Goal: Information Seeking & Learning: Understand process/instructions

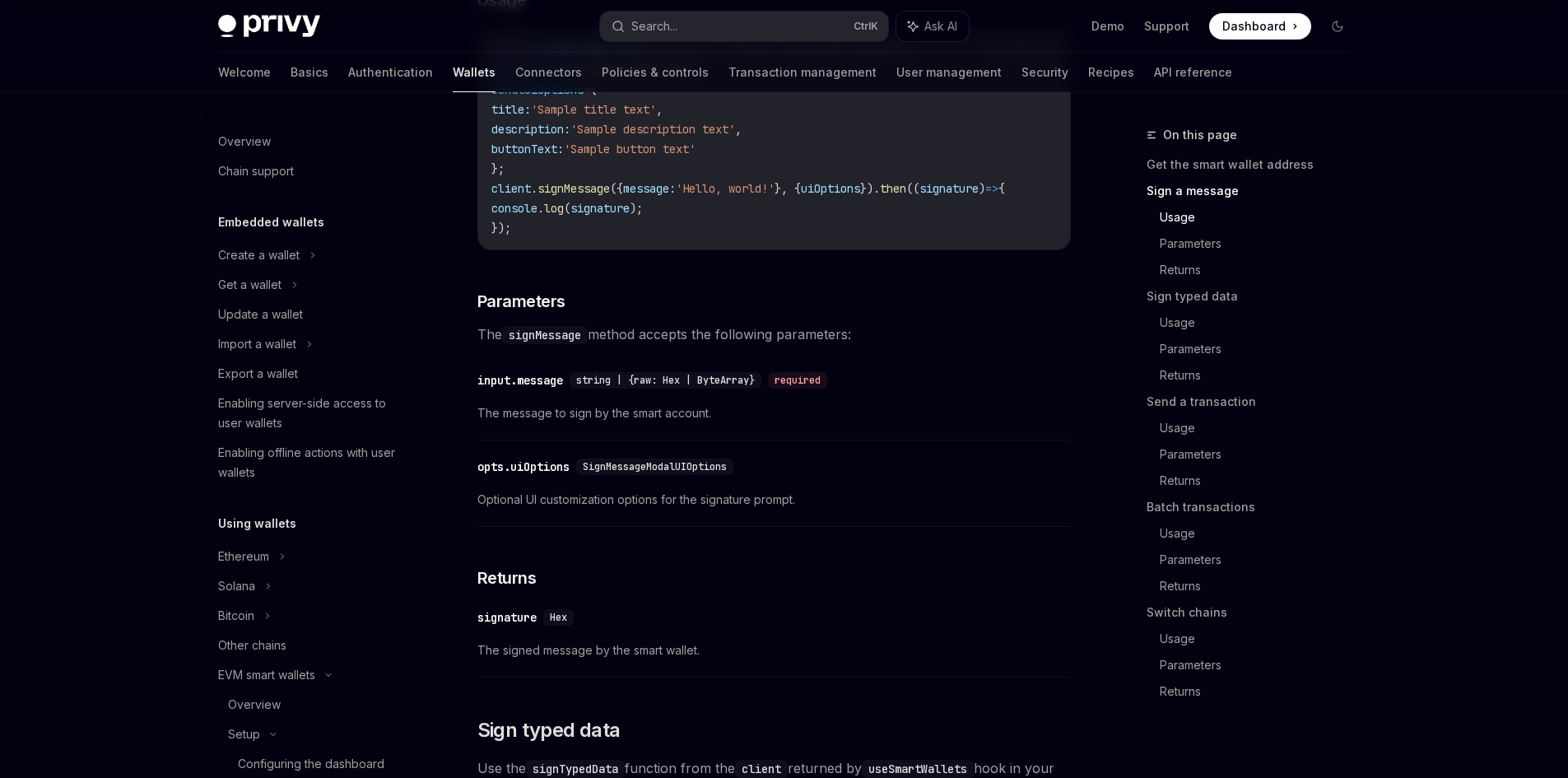
scroll to position [270, 0]
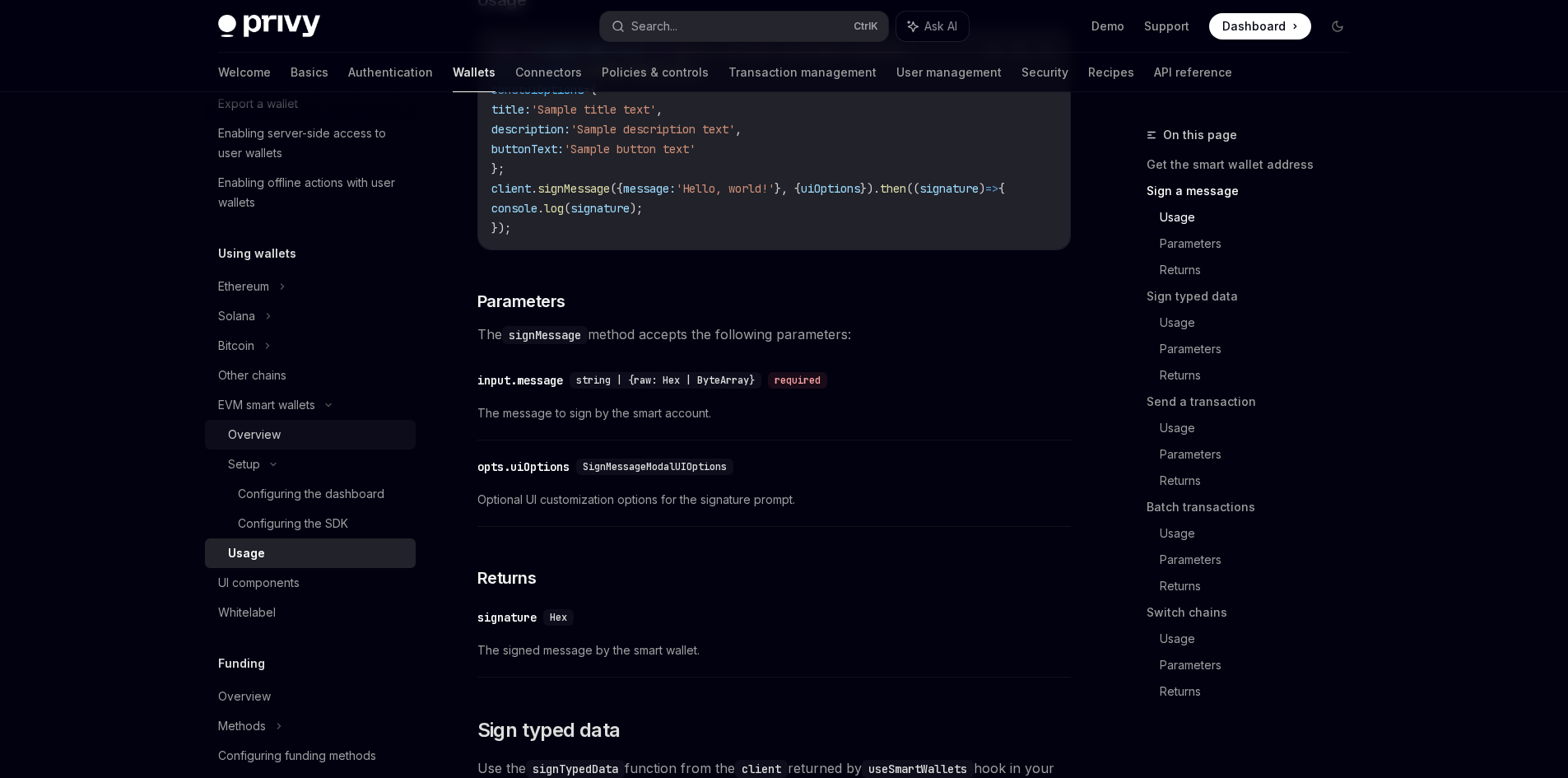
click at [288, 431] on div "Overview" at bounding box center [316, 434] width 178 height 20
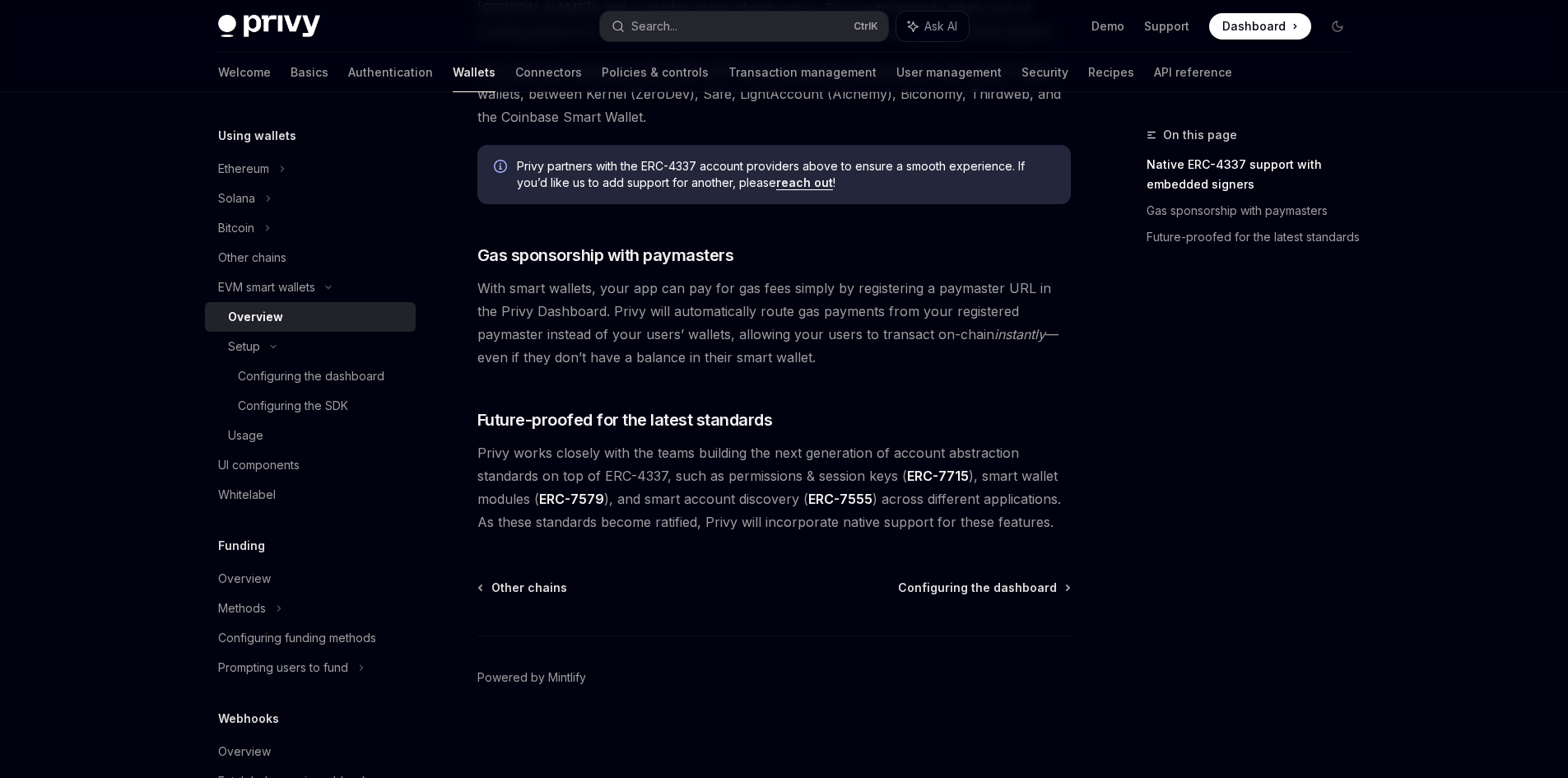
scroll to position [376, 0]
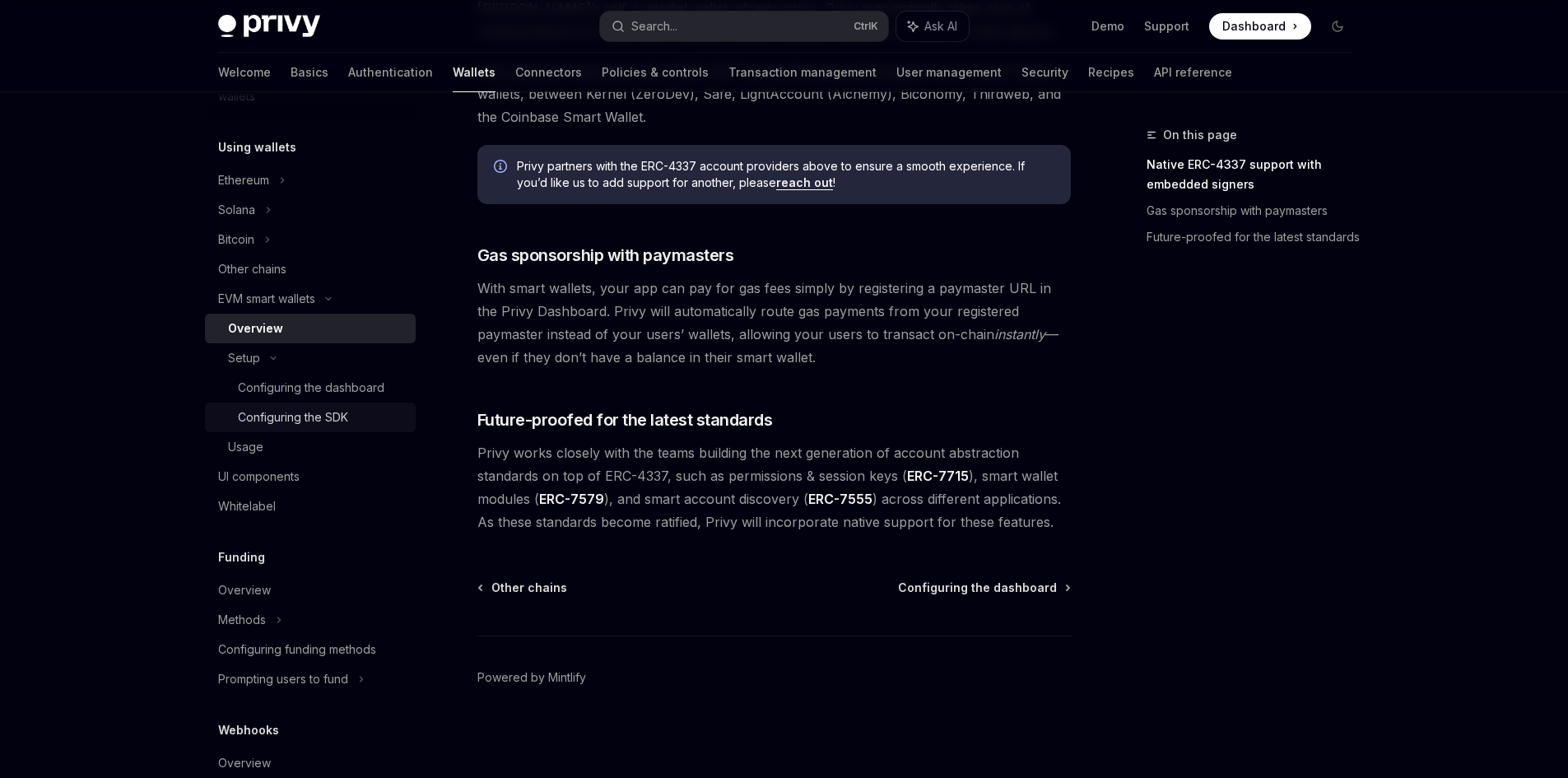
click at [325, 423] on div "Configuring the SDK" at bounding box center [293, 417] width 111 height 20
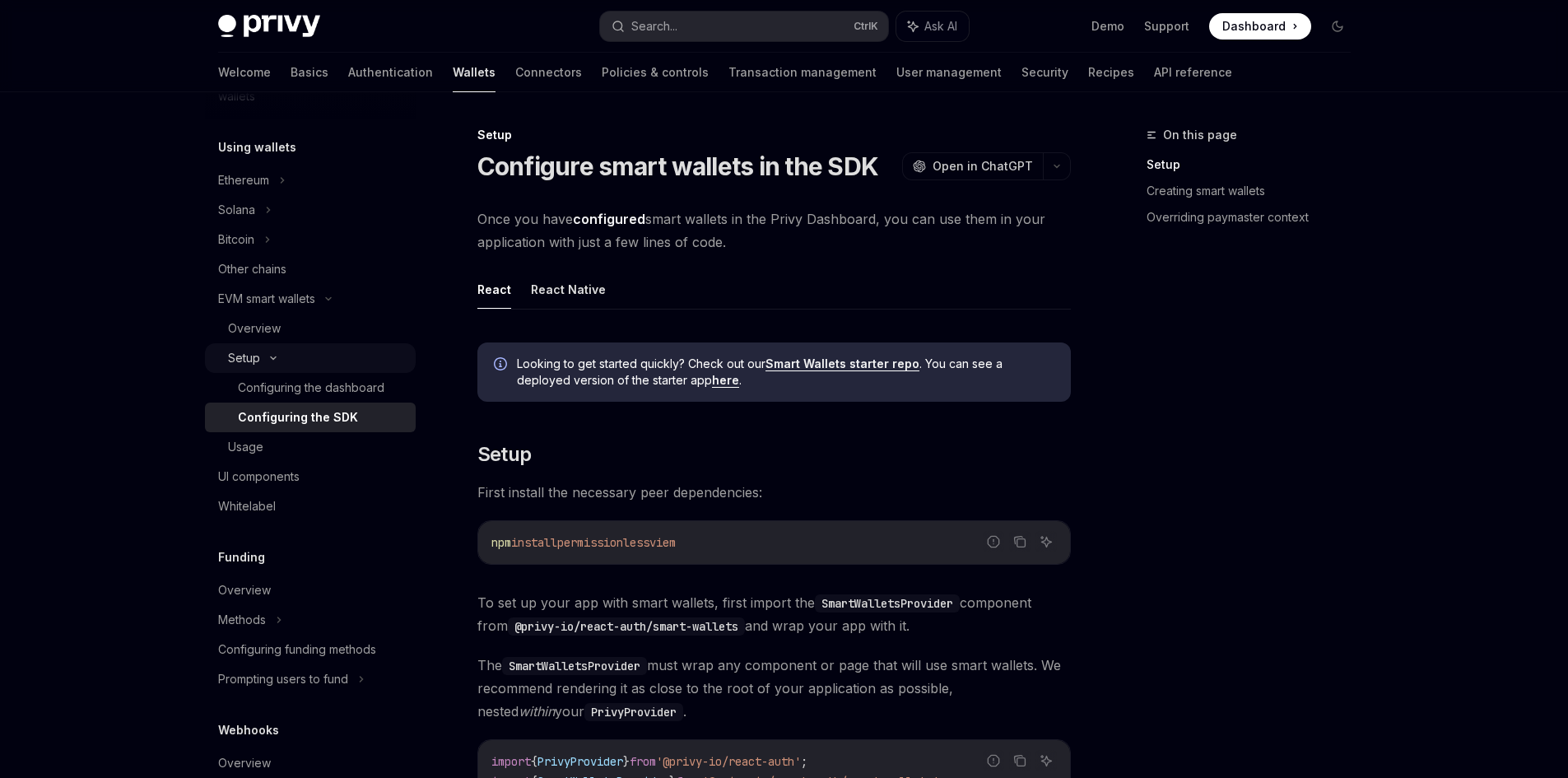
click at [289, 353] on div "Setup" at bounding box center [310, 358] width 210 height 30
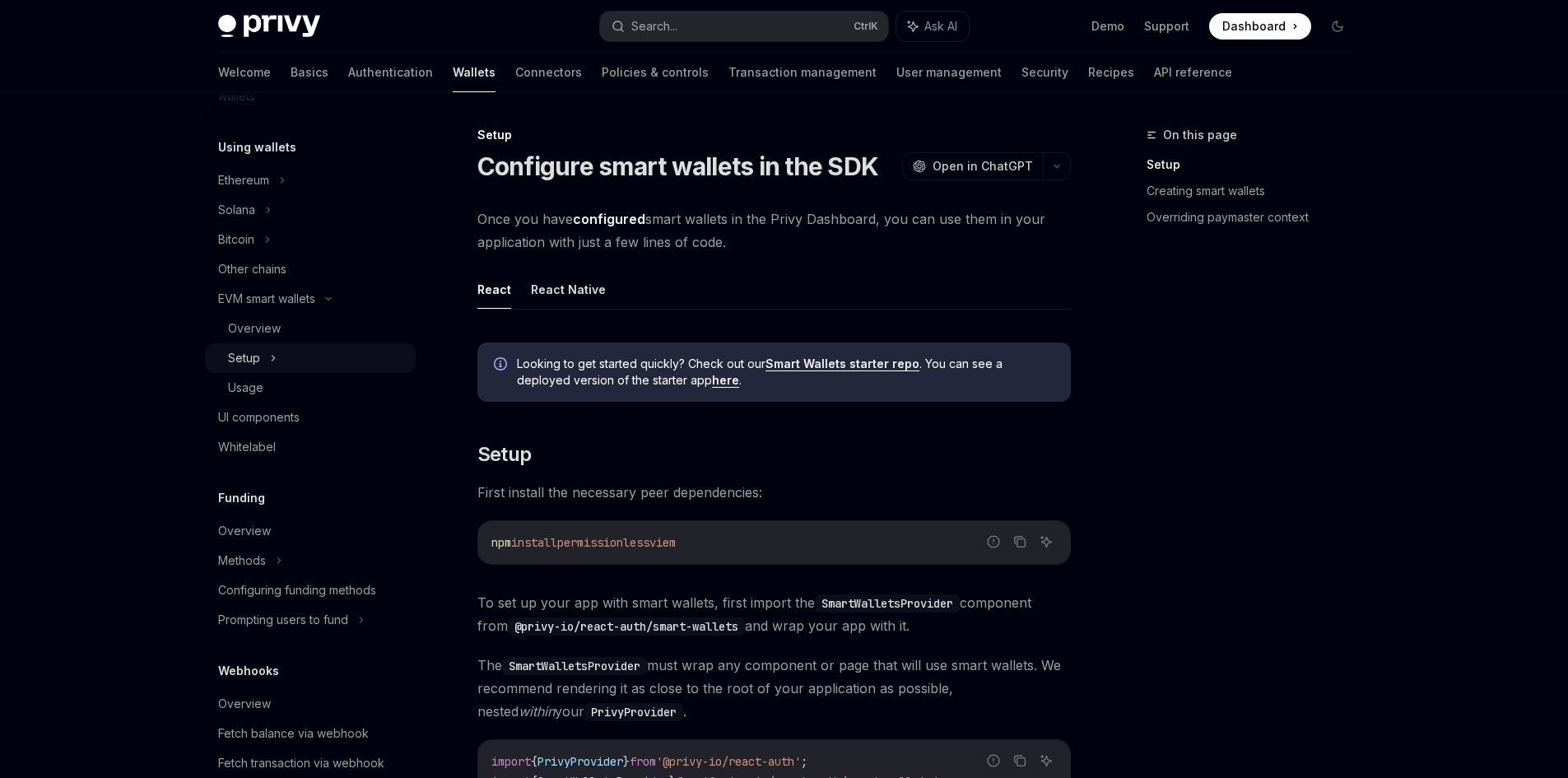
click at [289, 353] on div "Setup" at bounding box center [310, 358] width 210 height 30
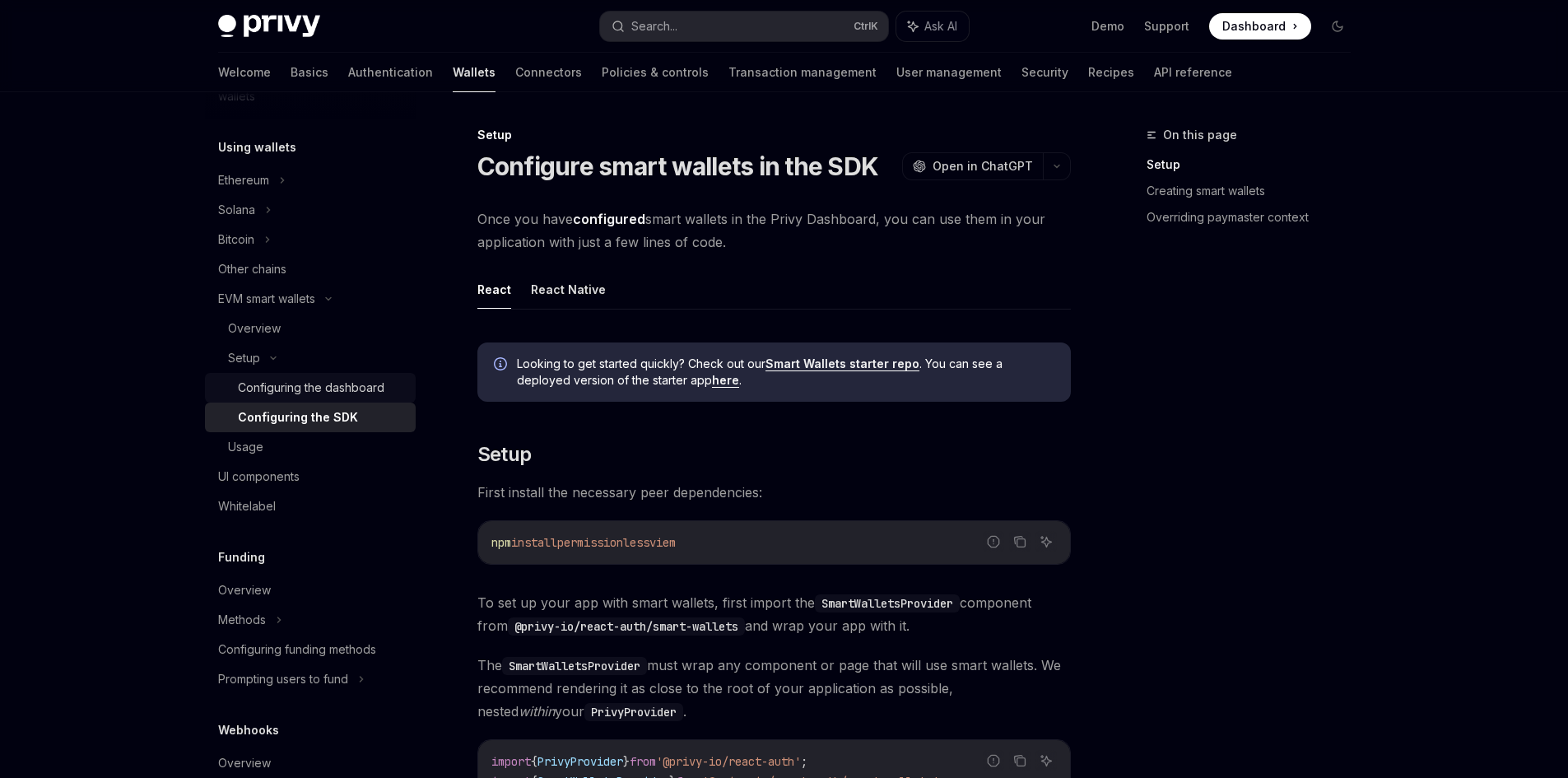
click at [315, 375] on link "Configuring the dashboard" at bounding box center [310, 388] width 210 height 30
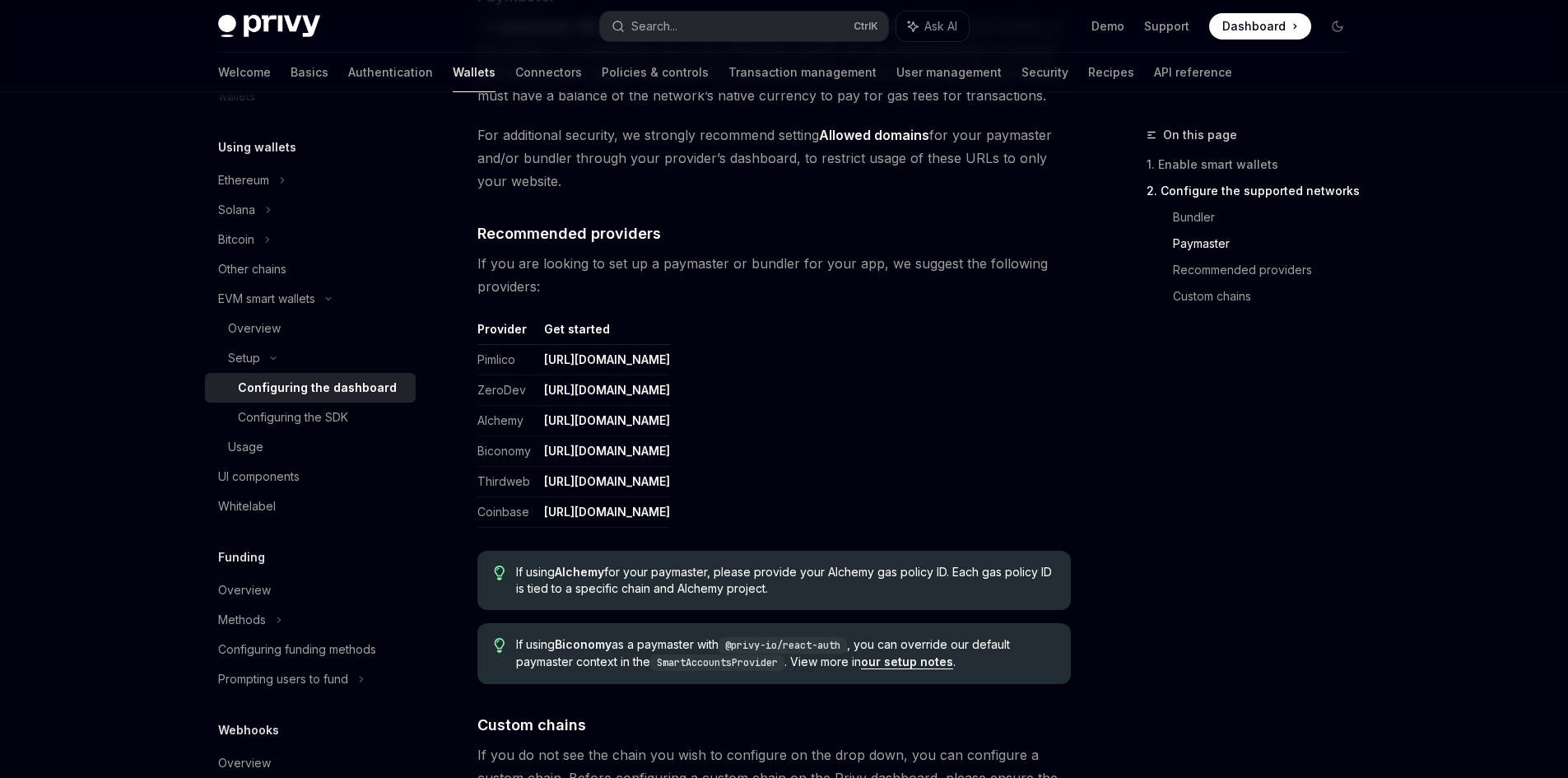
scroll to position [2153, 0]
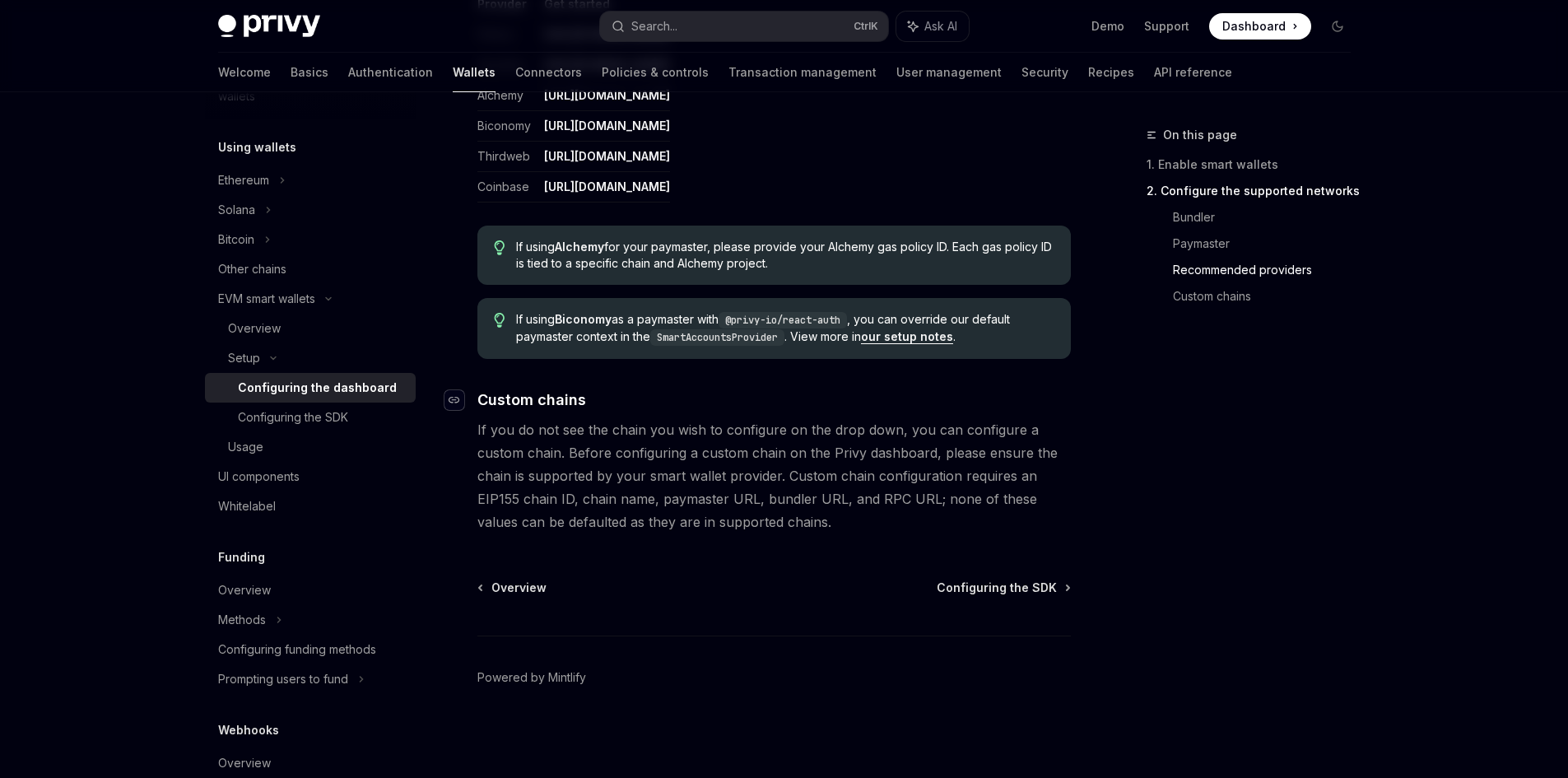
click at [453, 396] on icon "Navigate to header" at bounding box center [454, 400] width 11 height 10
click at [453, 401] on icon "Navigate to header" at bounding box center [454, 400] width 11 height 10
click at [502, 396] on span "Custom chains" at bounding box center [531, 399] width 109 height 22
click at [317, 424] on div "Configuring the SDK" at bounding box center [293, 417] width 111 height 20
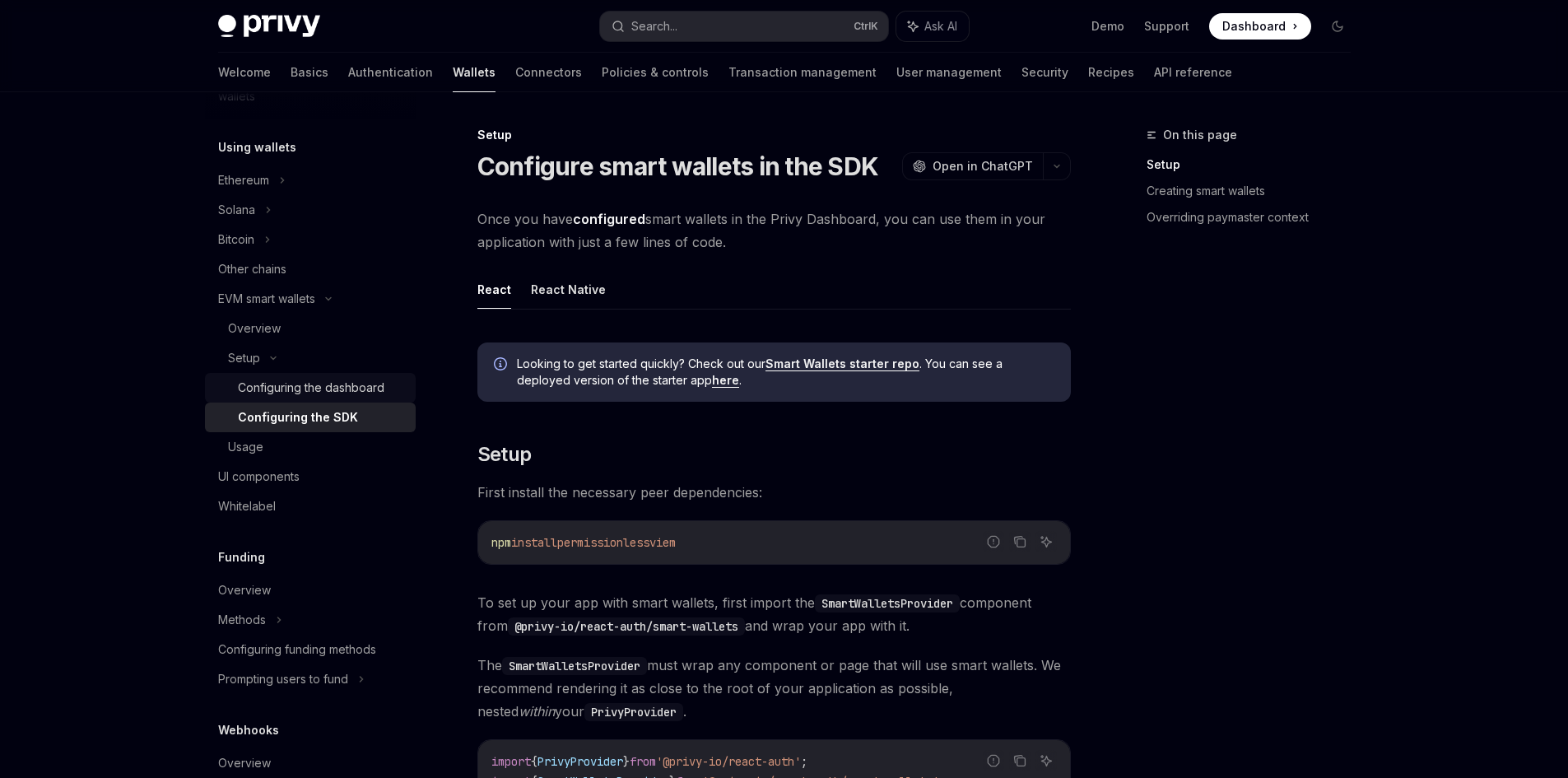
click at [293, 381] on div "Configuring the dashboard" at bounding box center [311, 387] width 146 height 20
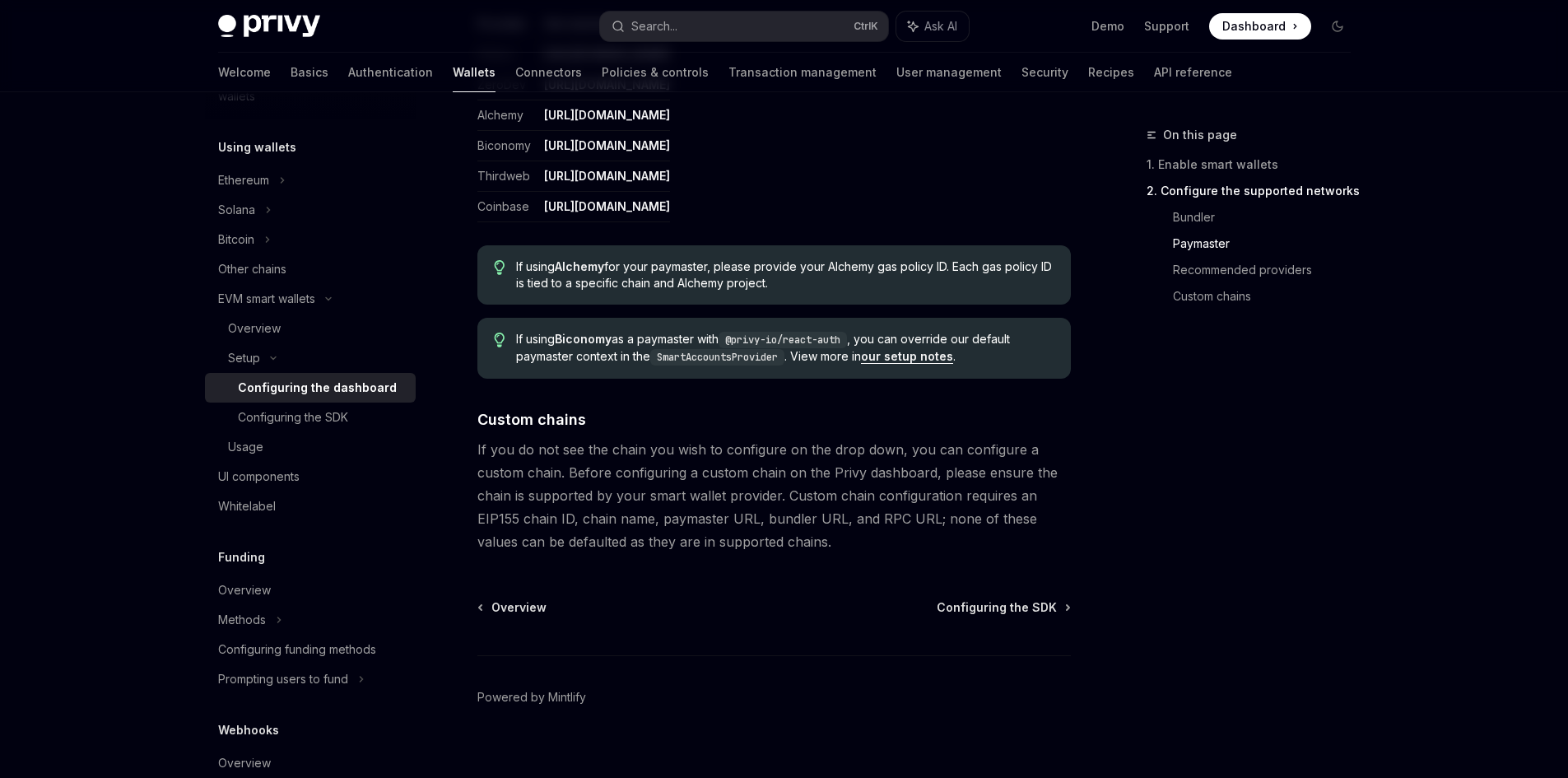
scroll to position [2153, 0]
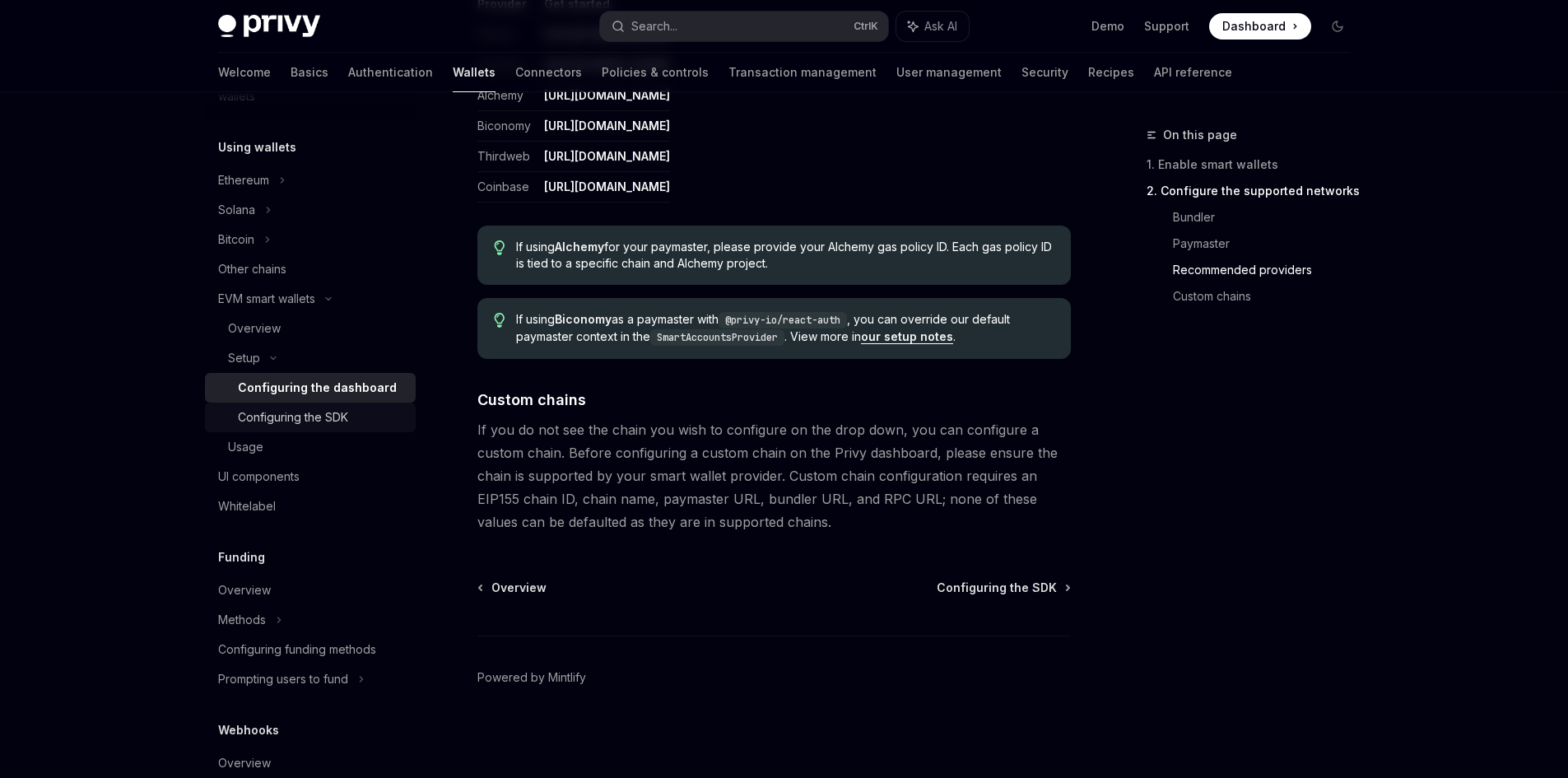
click at [318, 413] on div "Configuring the SDK" at bounding box center [293, 417] width 111 height 20
type textarea "*"
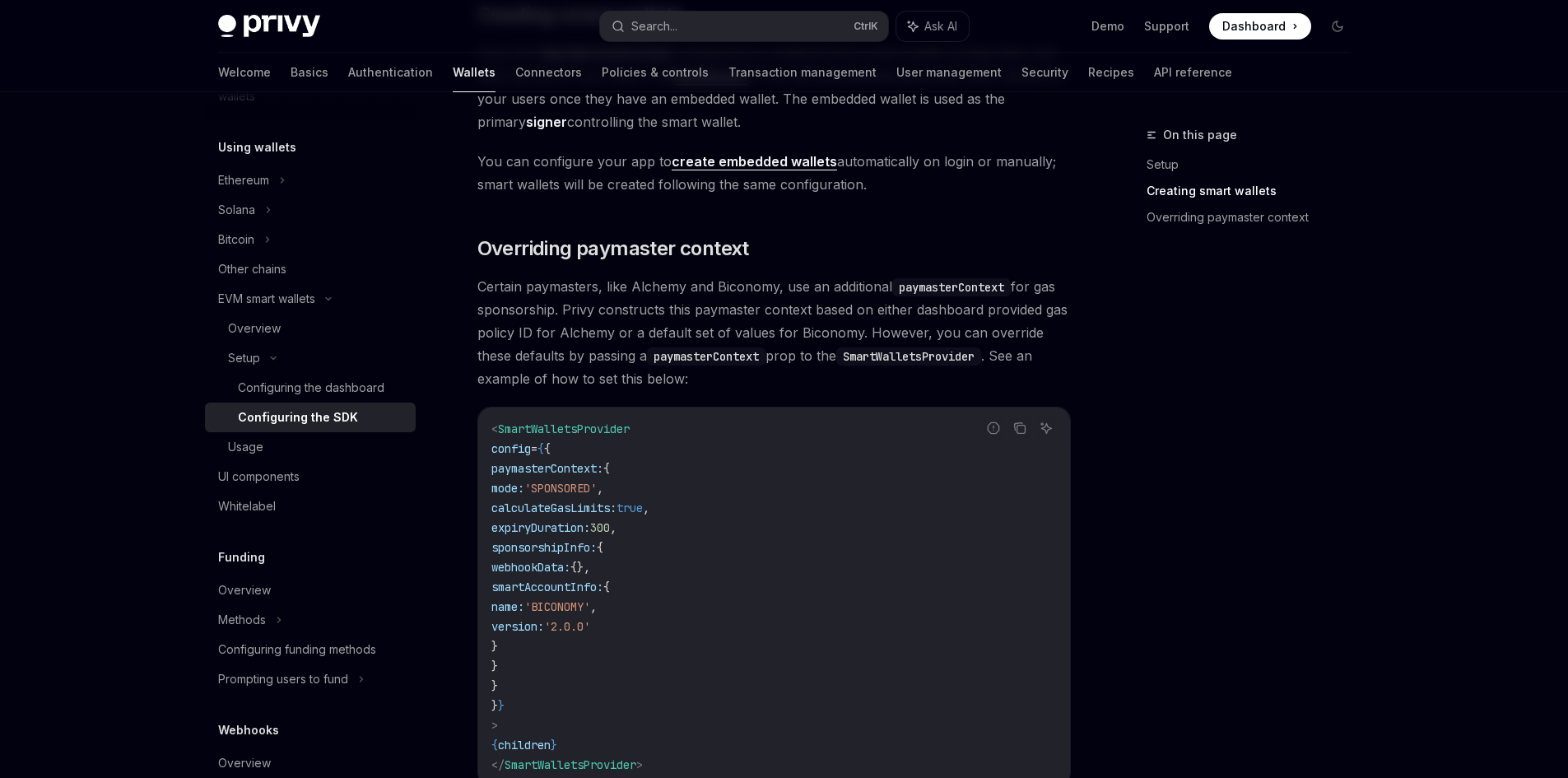
scroll to position [1084, 0]
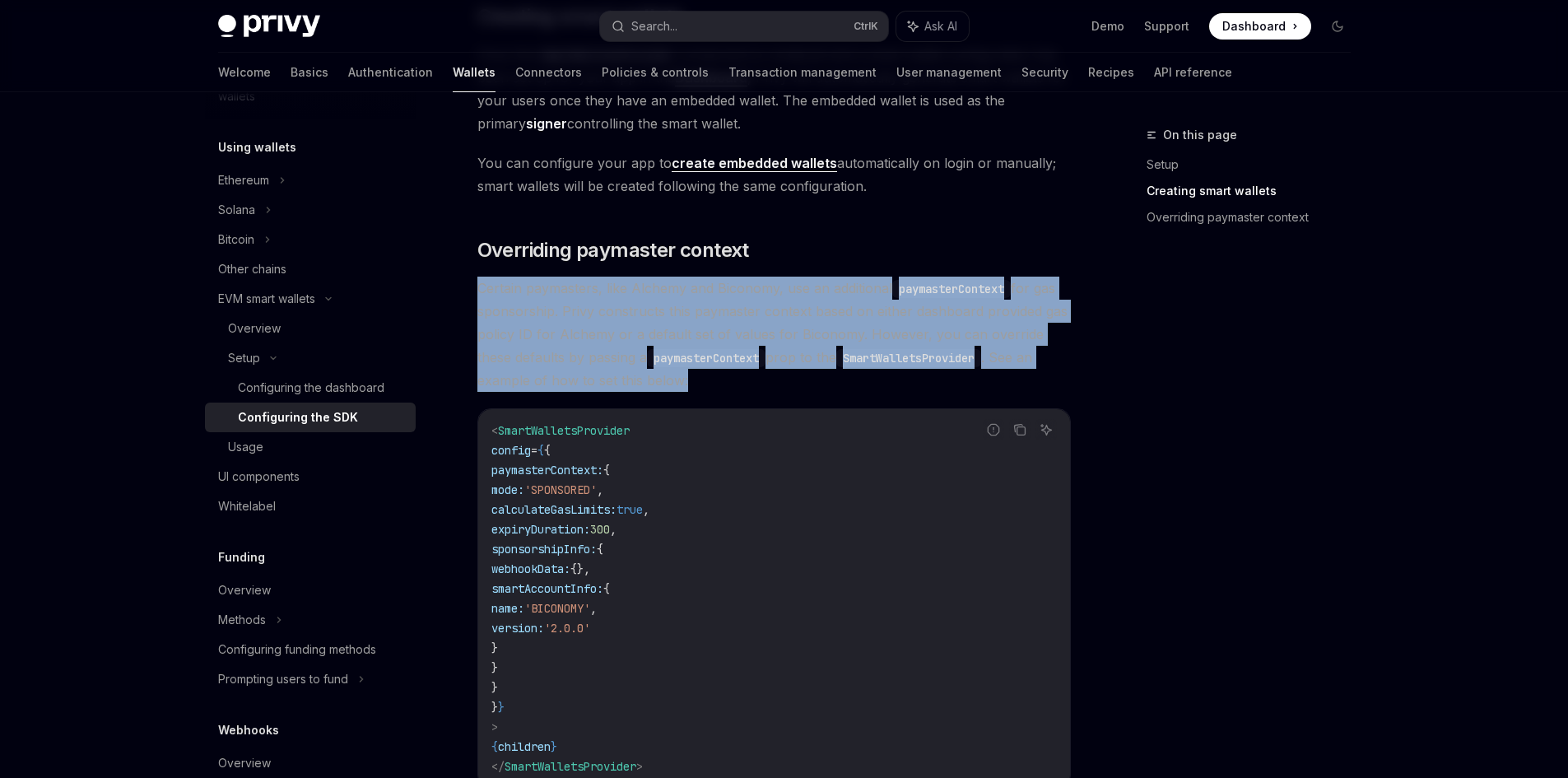
drag, startPoint x: 478, startPoint y: 288, endPoint x: 790, endPoint y: 379, distance: 325.0
click at [790, 379] on span "Certain paymasters, like Alchemy and Biconomy, use an additional paymasterConte…" at bounding box center [774, 334] width 594 height 115
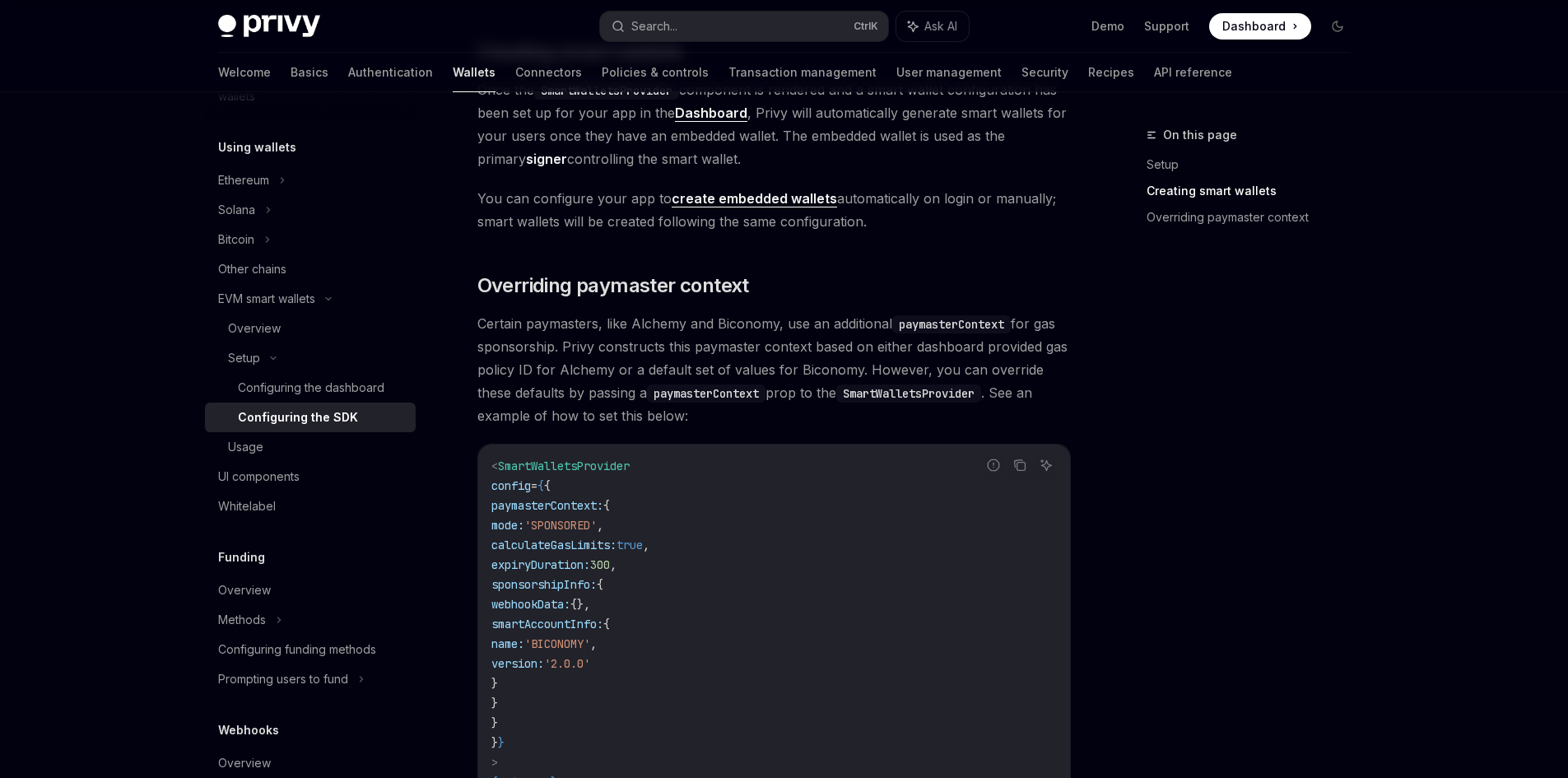
scroll to position [1046, 0]
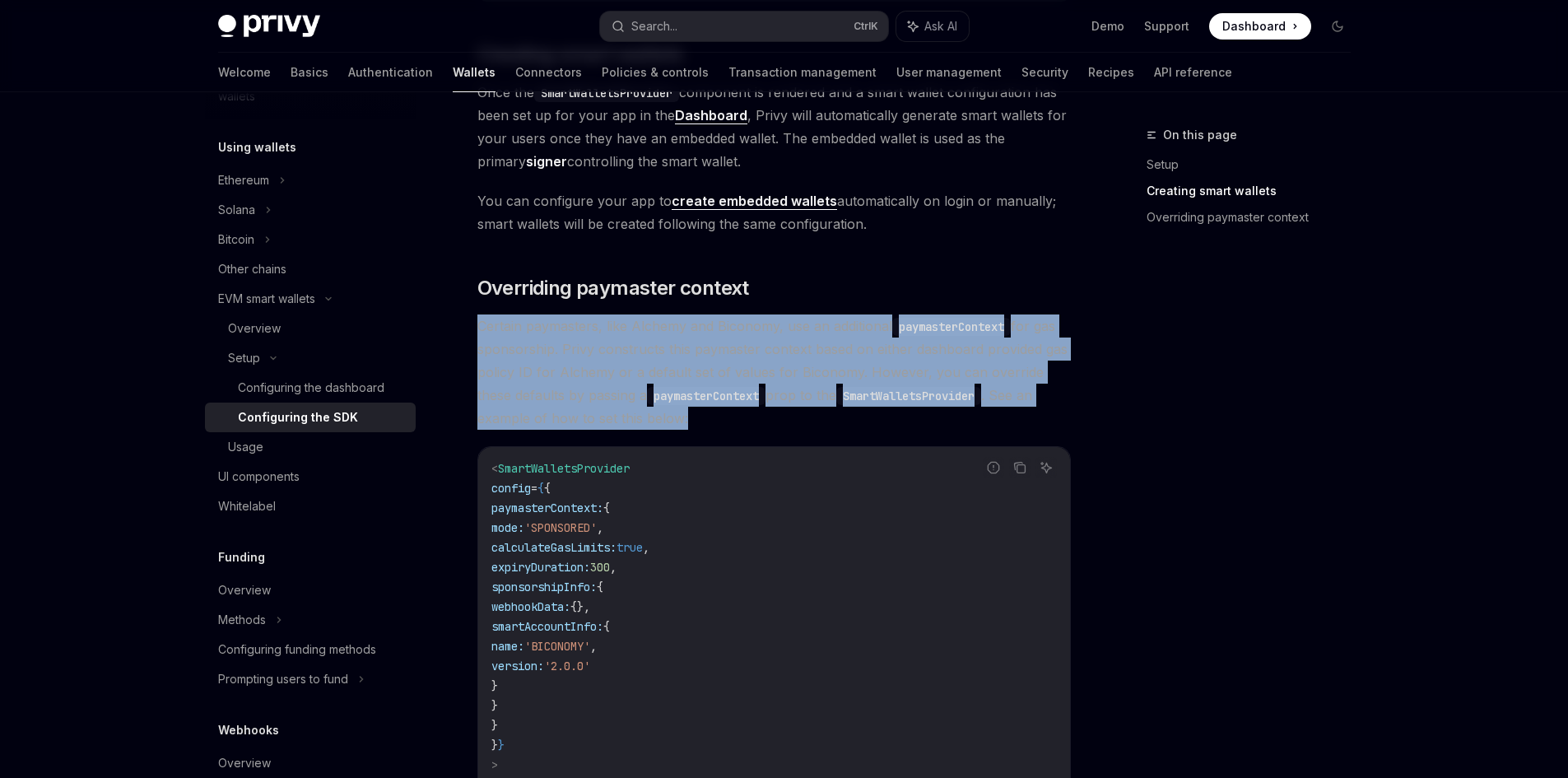
drag, startPoint x: 477, startPoint y: 327, endPoint x: 791, endPoint y: 445, distance: 335.4
click at [791, 445] on div "Looking to get started quickly? Check out our Smart Wallets starter repo . You …" at bounding box center [774, 68] width 594 height 1570
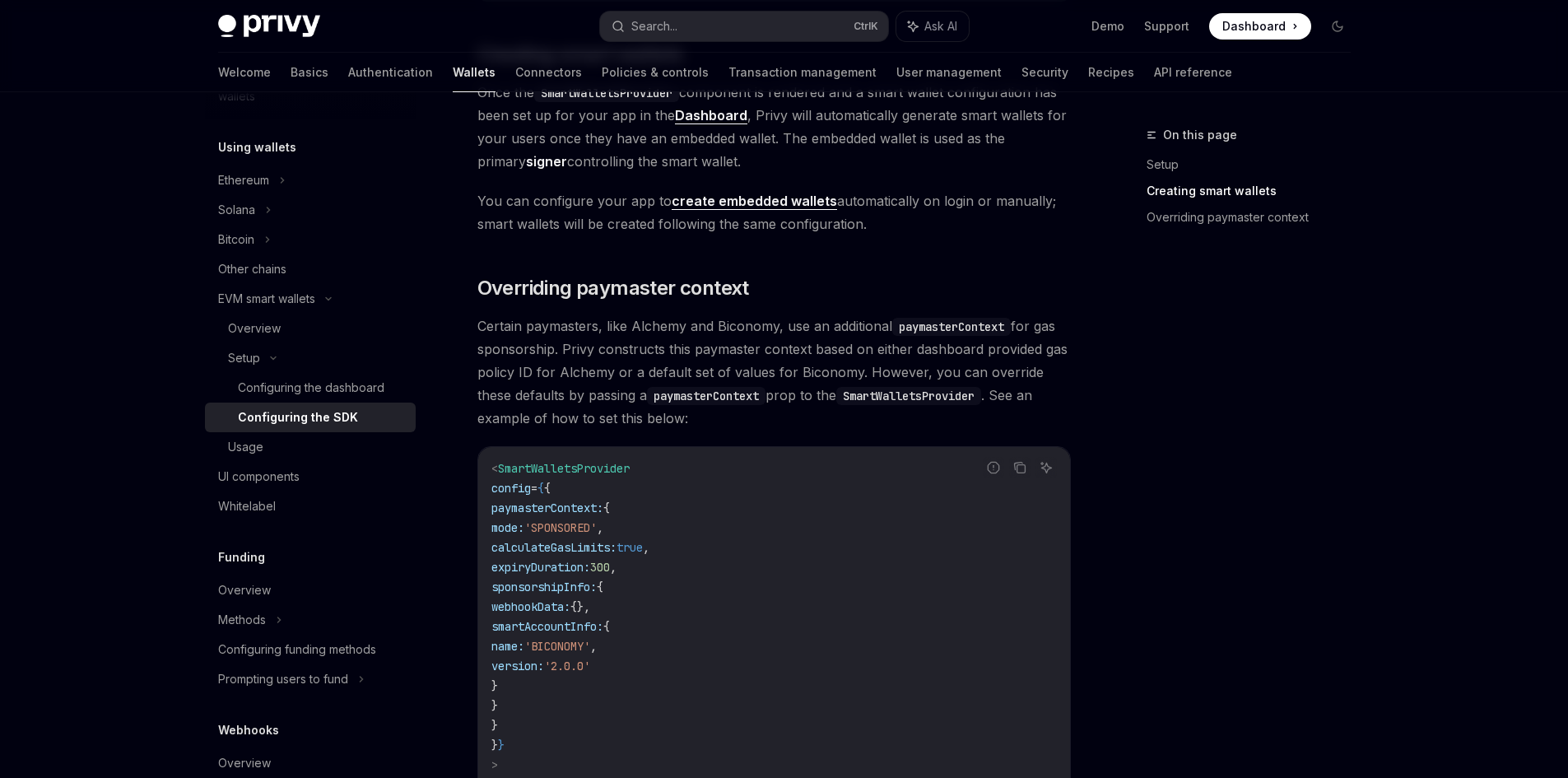
click at [1165, 384] on div "On this page Setup Creating smart wallets Overriding paymaster context" at bounding box center [1239, 450] width 250 height 652
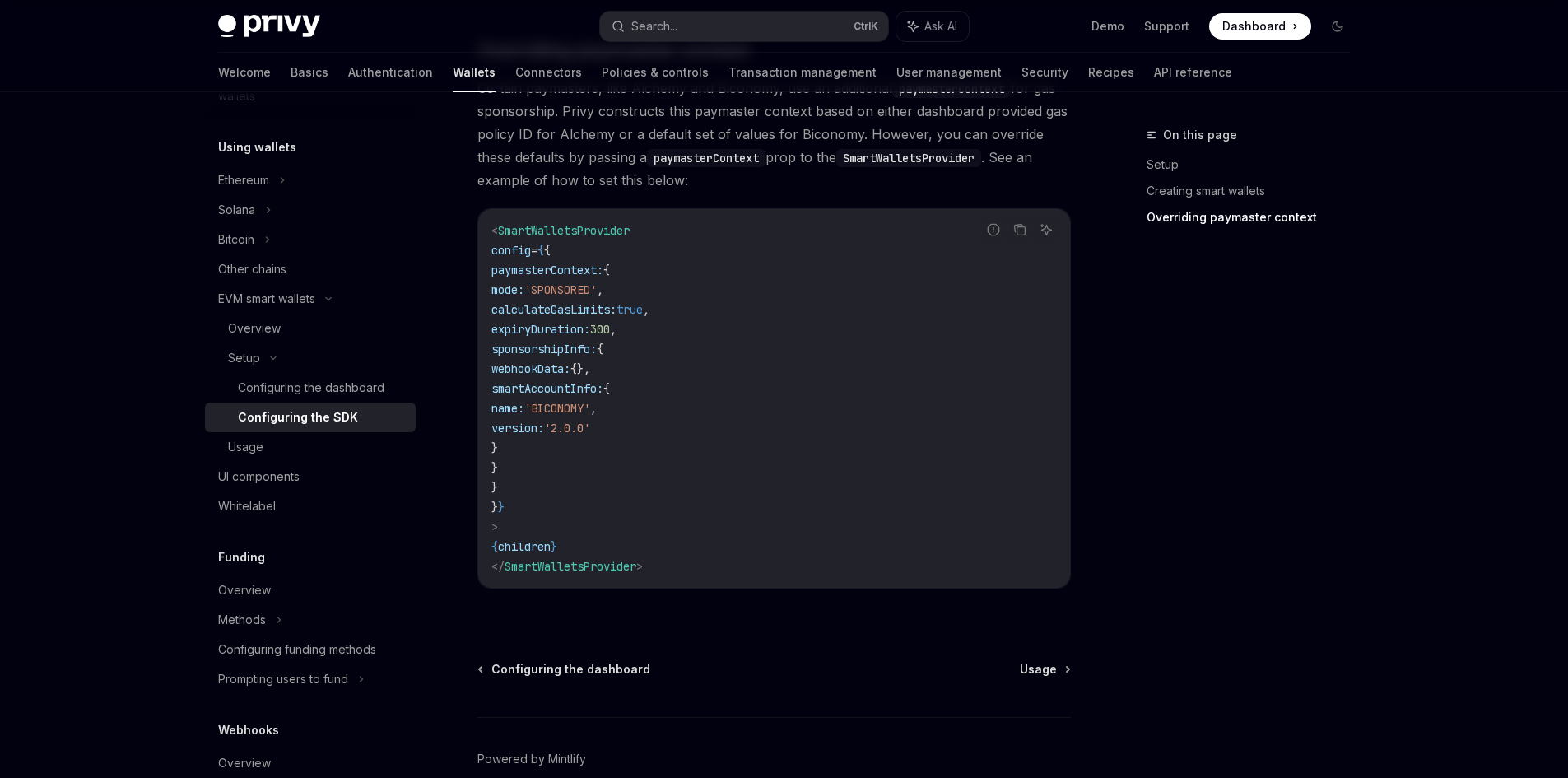
scroll to position [1365, 0]
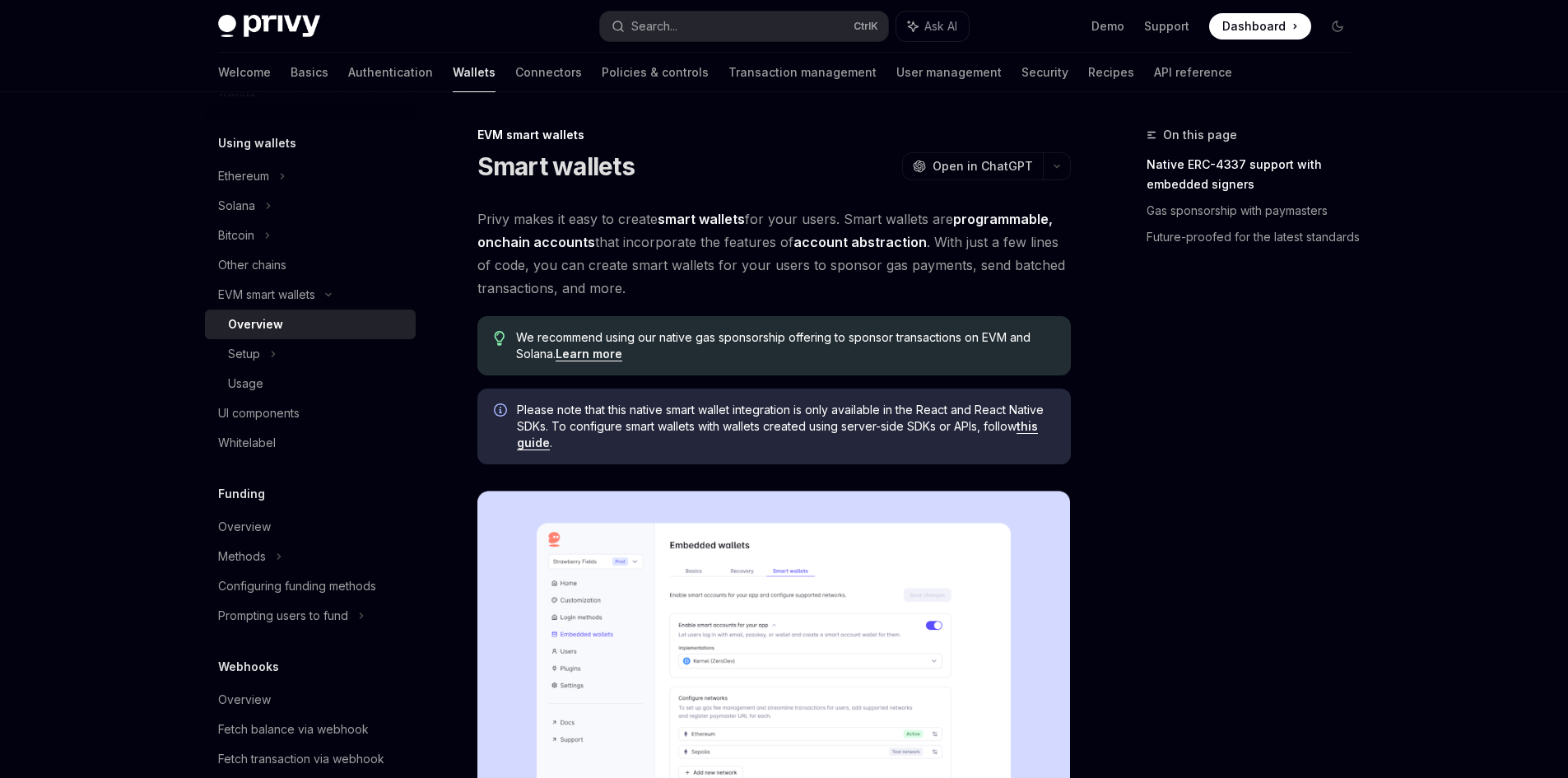
scroll to position [381, 0]
